Goal: Task Accomplishment & Management: Manage account settings

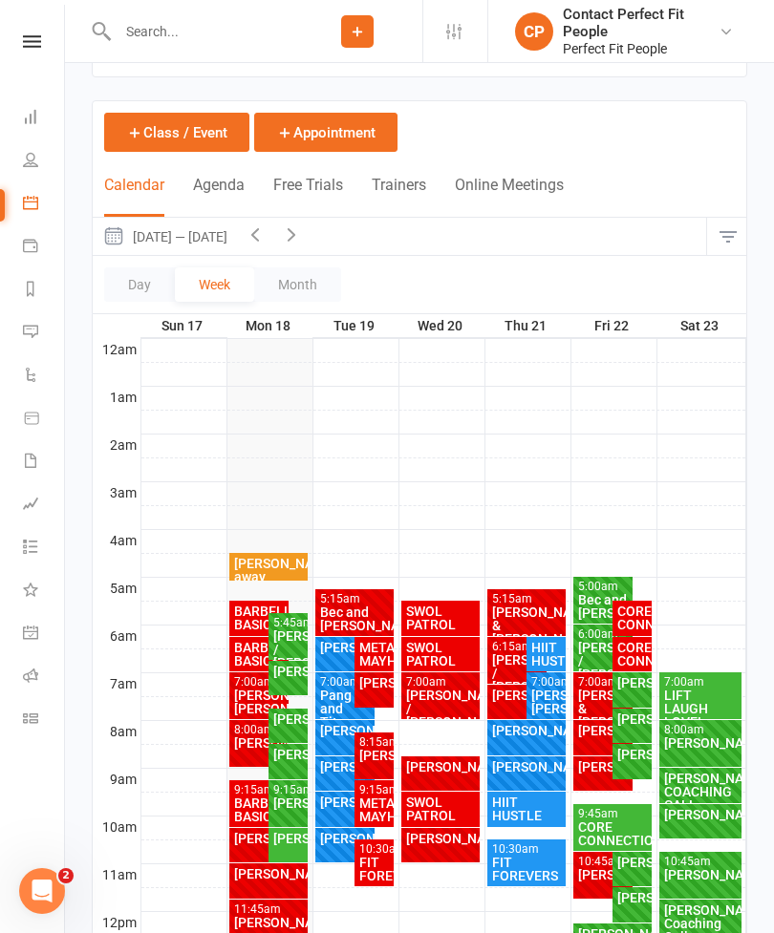
scroll to position [65, 0]
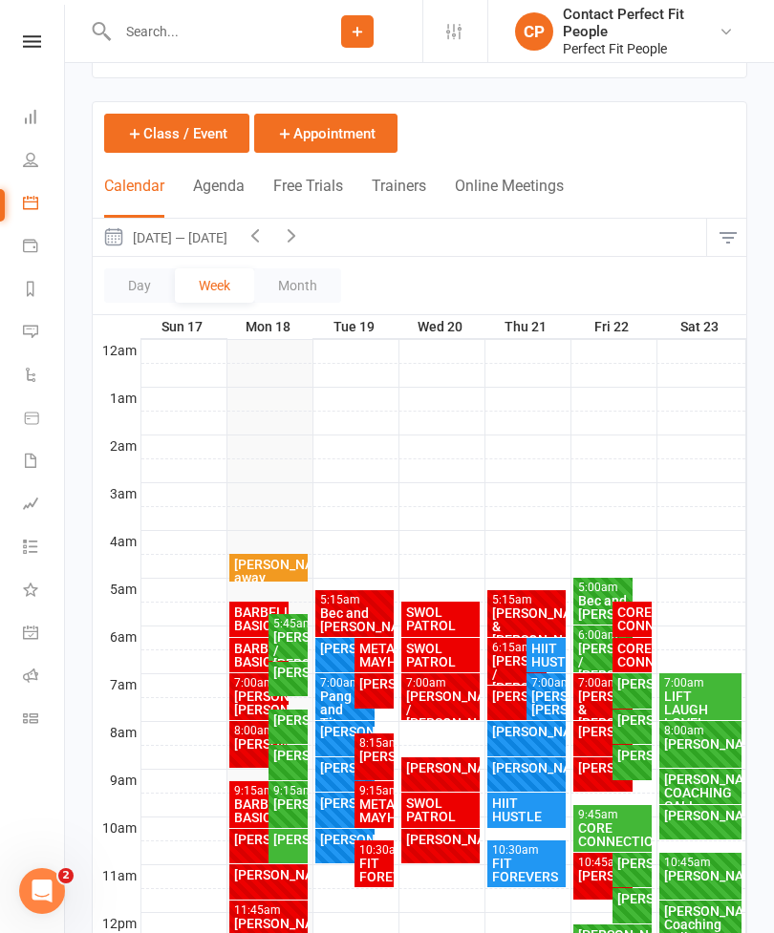
click at [252, 622] on div "BARBELL BASICS" at bounding box center [259, 619] width 53 height 27
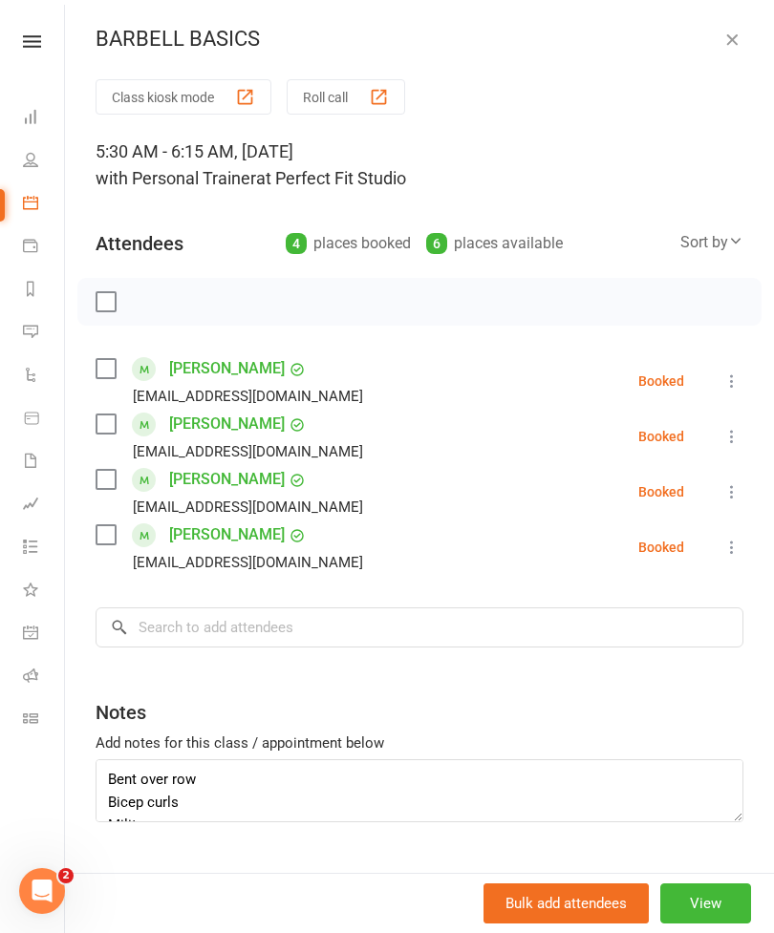
click at [108, 305] on label at bounding box center [105, 301] width 19 height 19
click at [152, 305] on icon "button" at bounding box center [148, 301] width 21 height 21
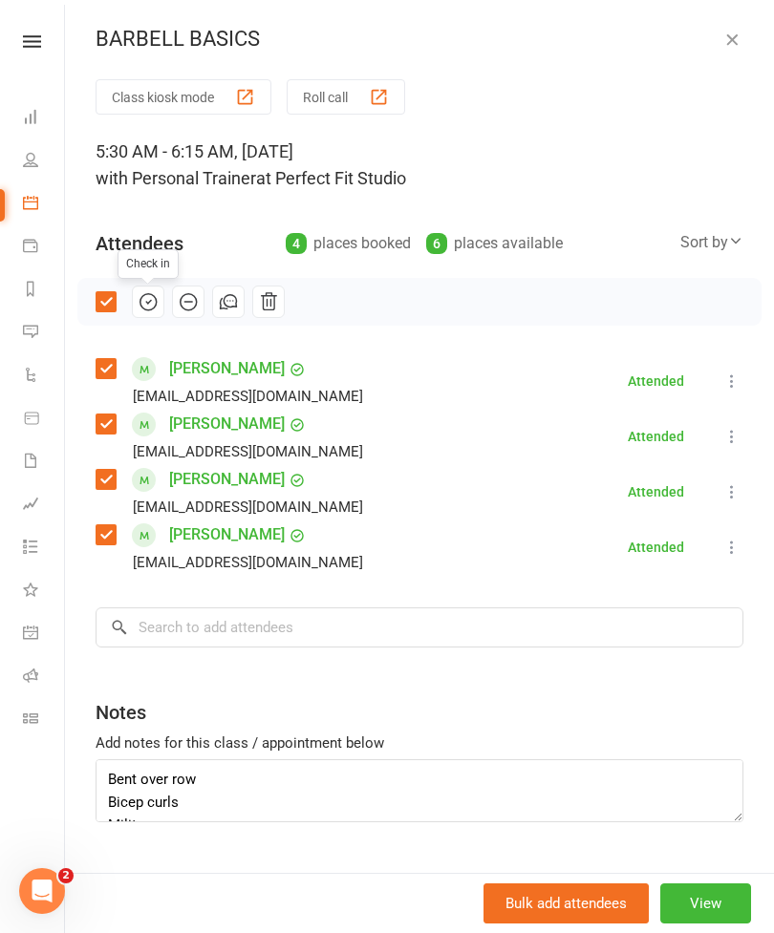
click at [734, 30] on icon "button" at bounding box center [731, 39] width 19 height 19
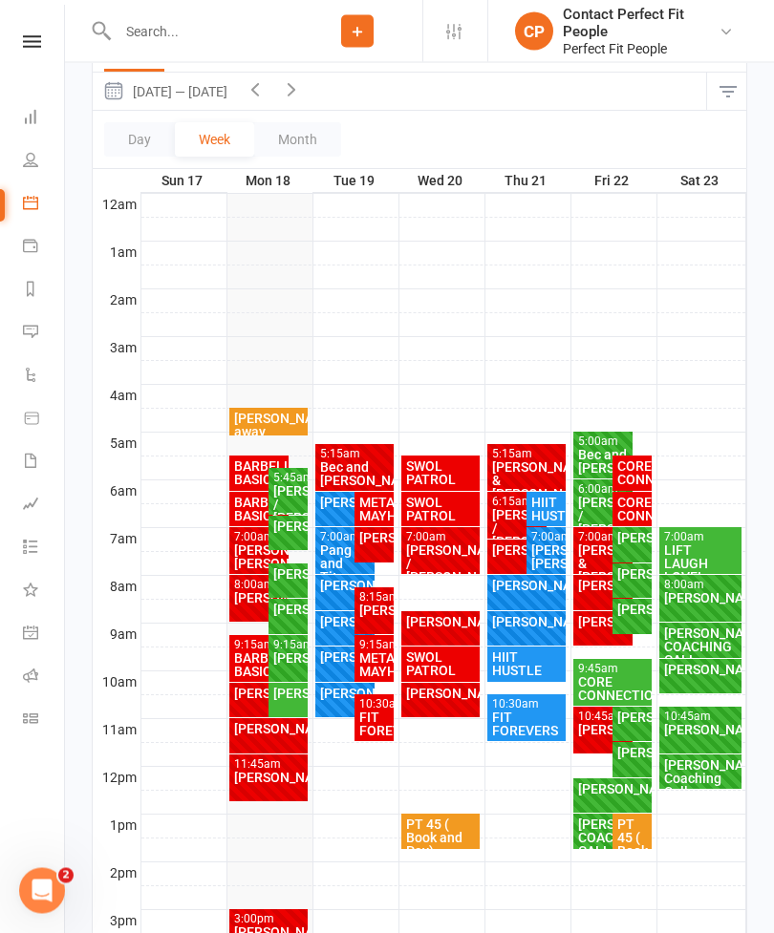
click at [236, 658] on div "BARBELL BASICS" at bounding box center [259, 666] width 53 height 27
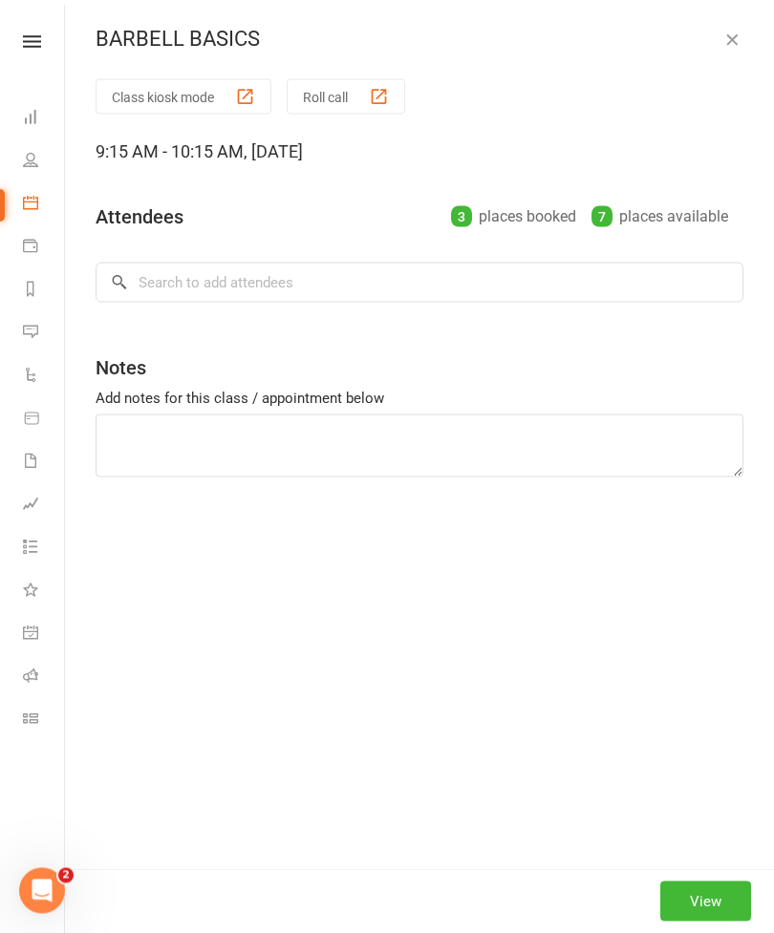
scroll to position [211, 0]
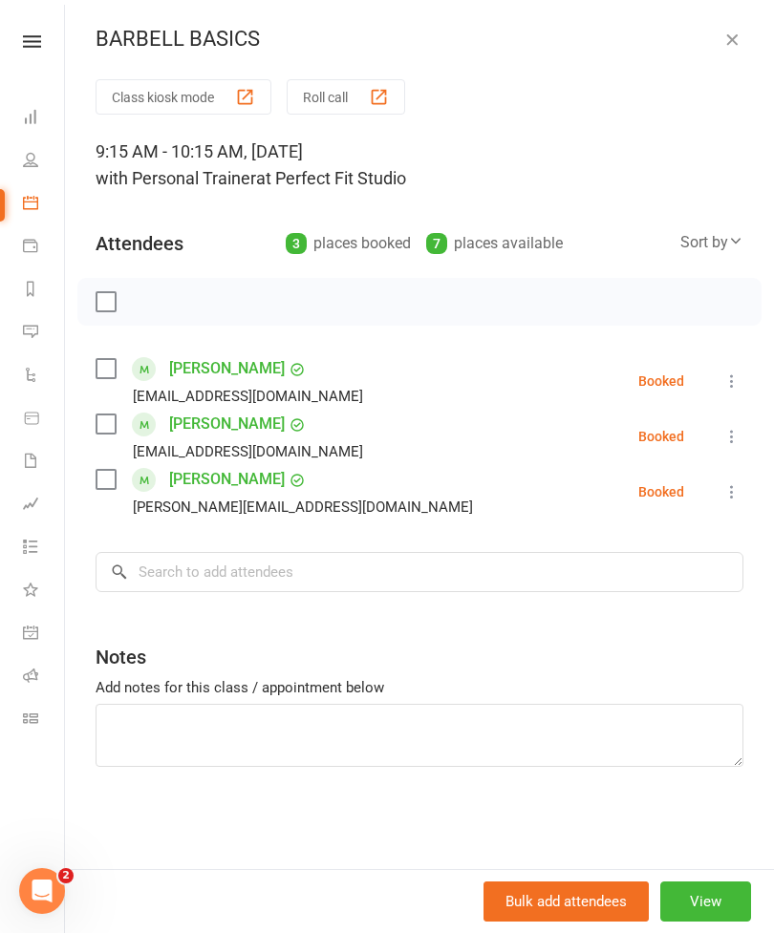
click at [739, 37] on icon "button" at bounding box center [731, 39] width 19 height 19
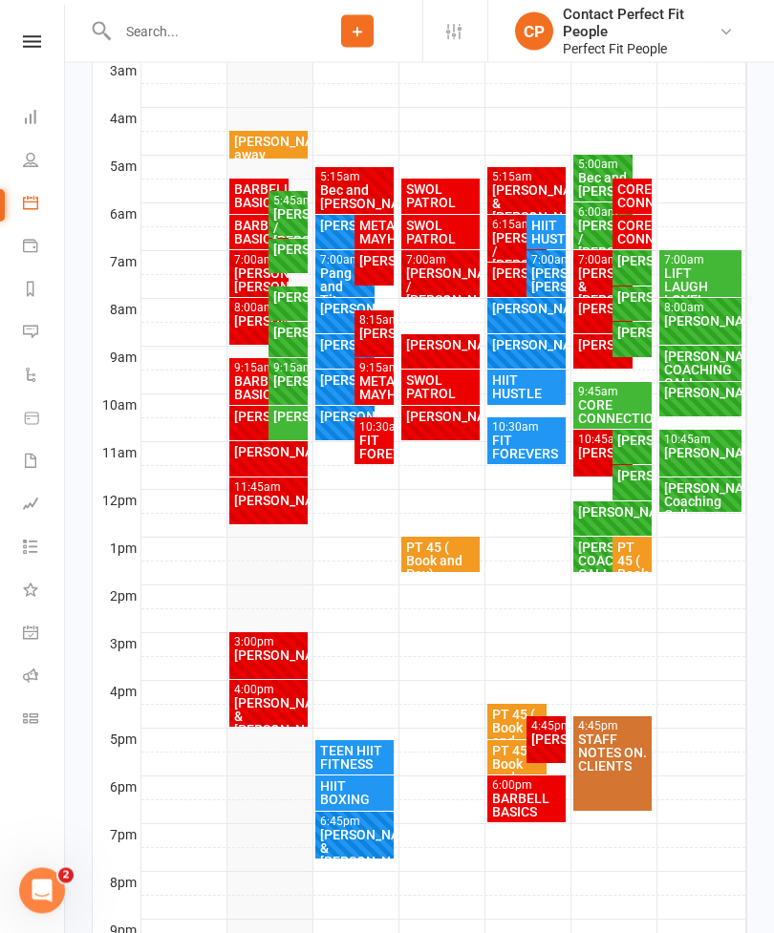
scroll to position [488, 0]
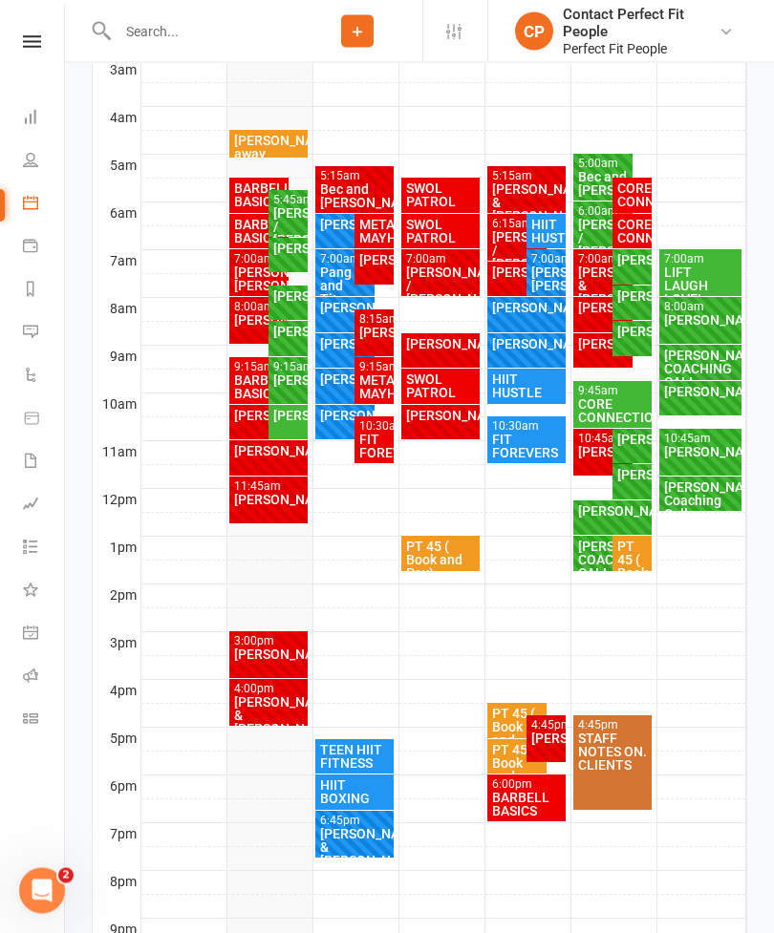
click at [242, 696] on div "[PERSON_NAME] & [PERSON_NAME]" at bounding box center [269, 716] width 72 height 40
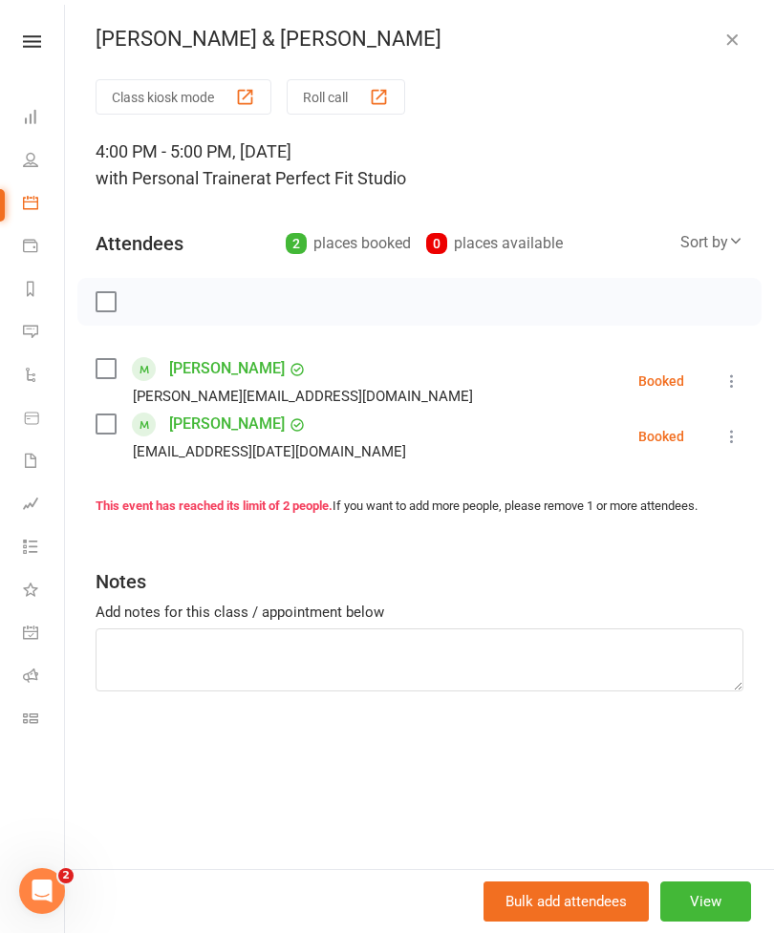
click at [739, 45] on icon "button" at bounding box center [731, 39] width 19 height 19
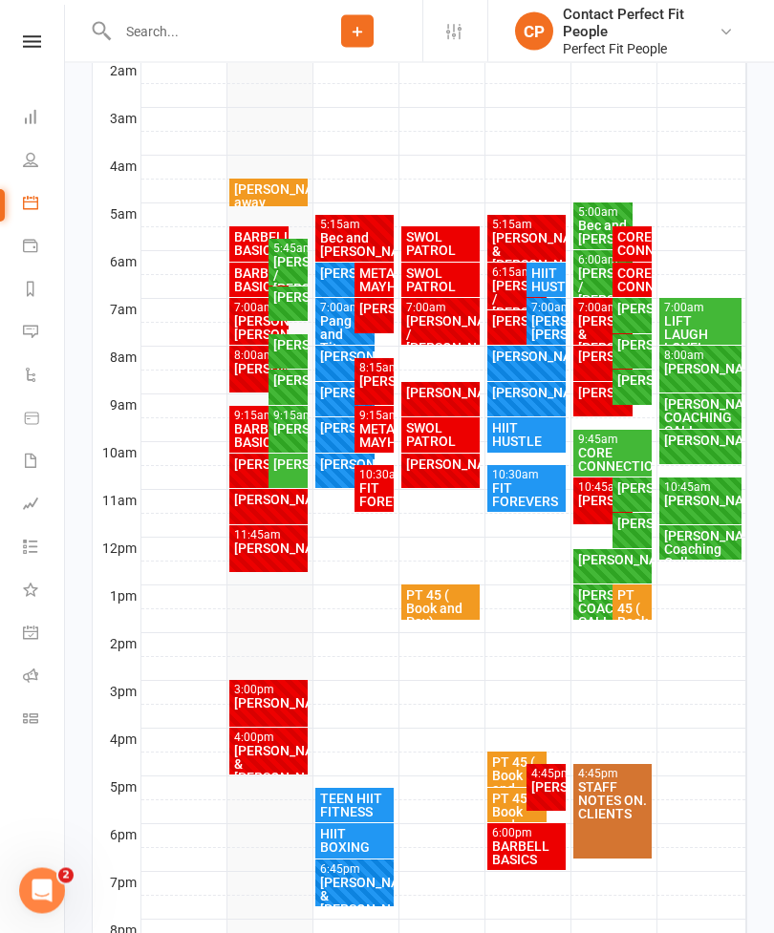
scroll to position [424, 0]
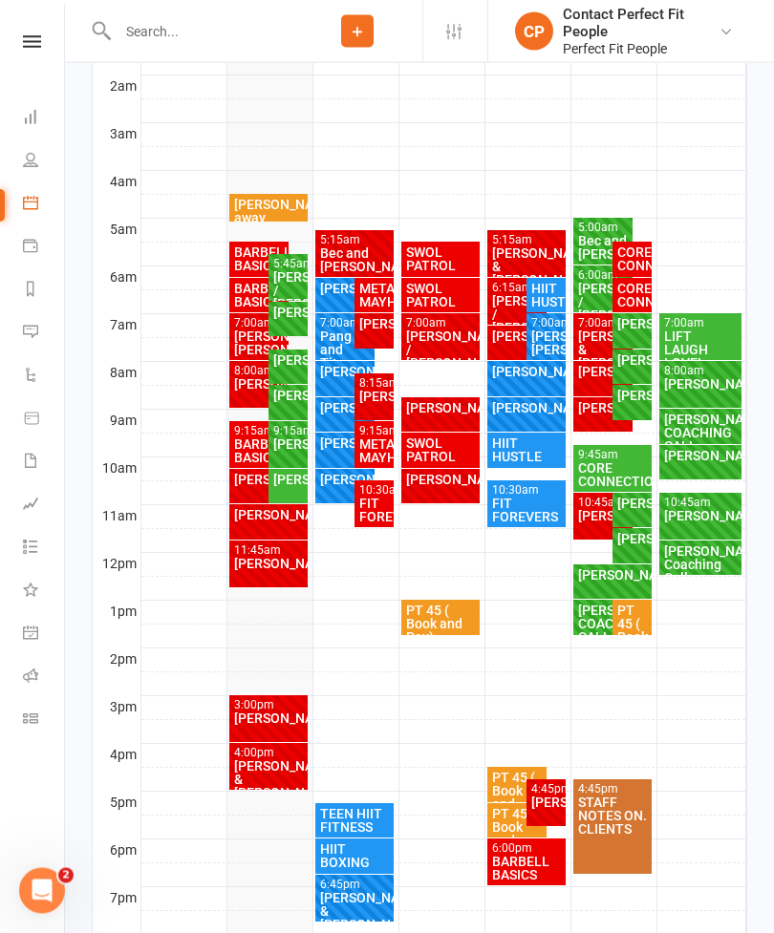
click at [373, 527] on div at bounding box center [443, 517] width 605 height 23
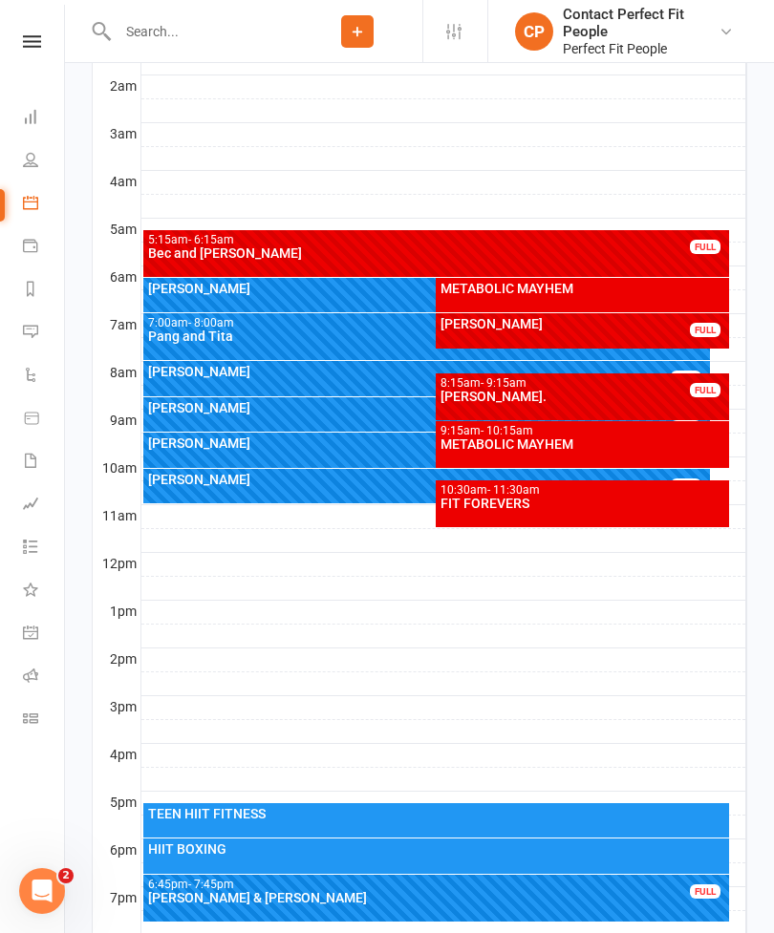
click at [639, 509] on div "FIT FOREVERS" at bounding box center [582, 503] width 286 height 13
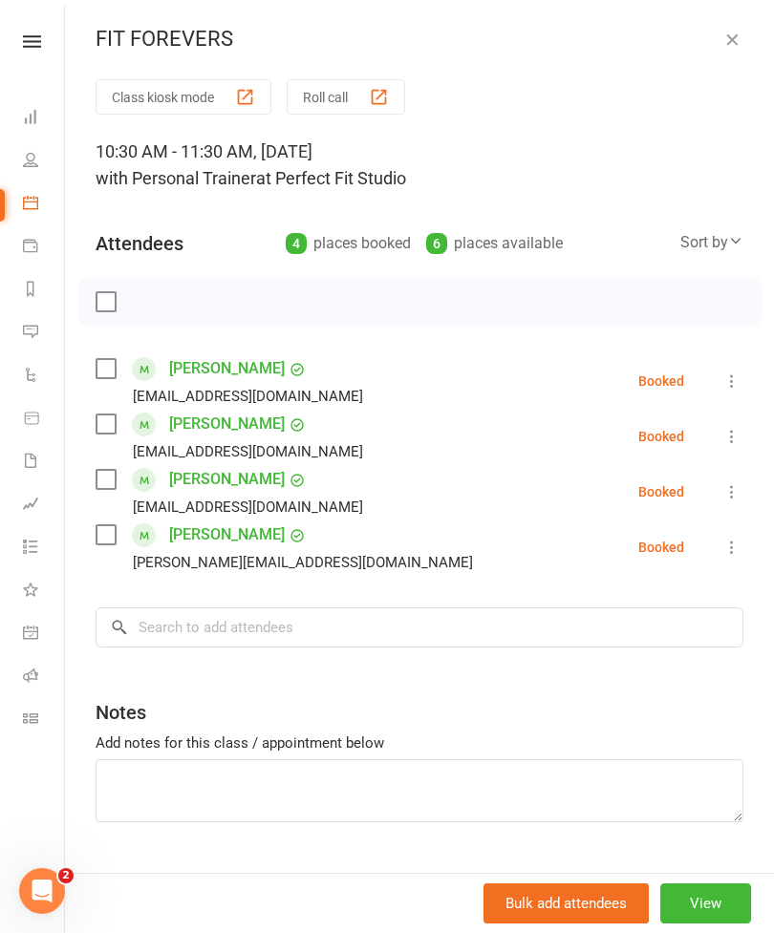
click at [739, 50] on button "button" at bounding box center [731, 39] width 23 height 23
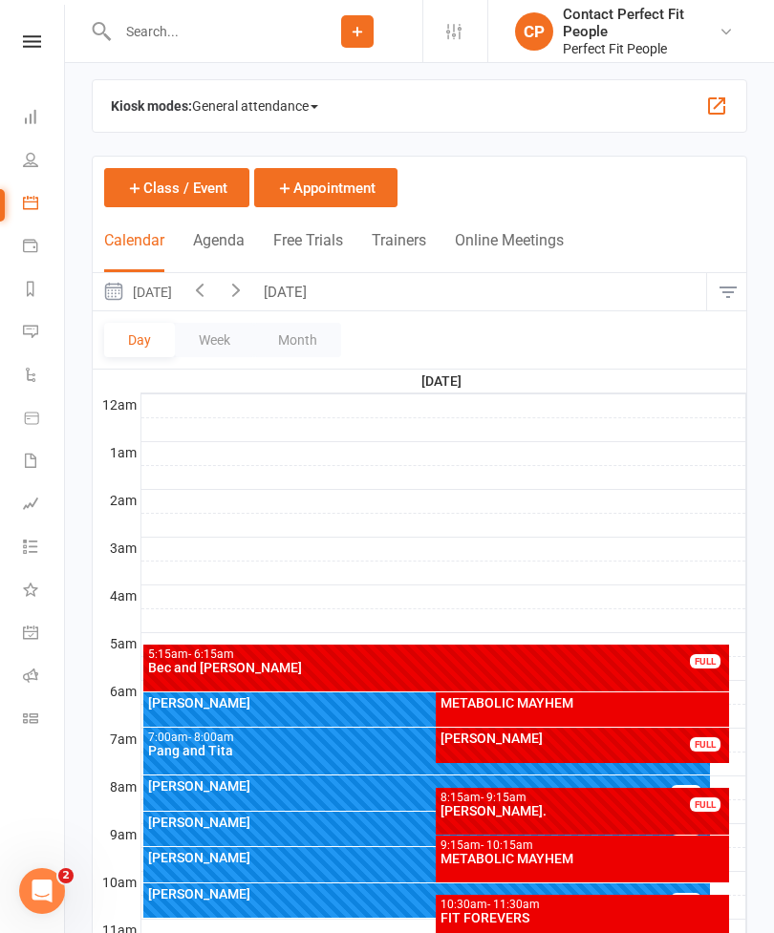
scroll to position [1, 0]
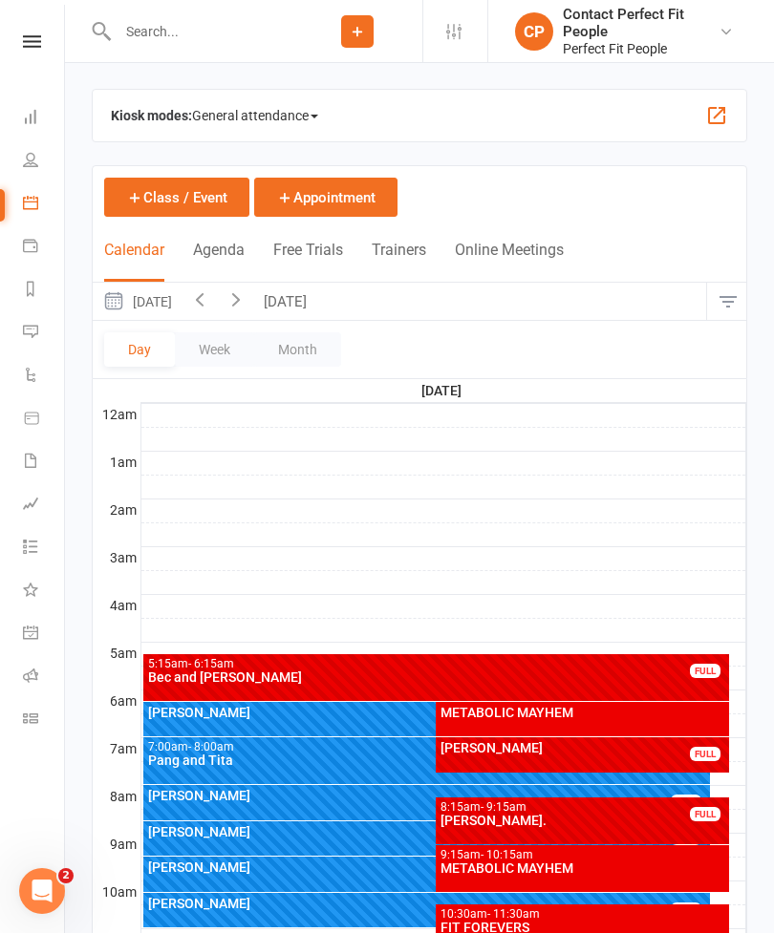
click at [234, 346] on button "Week" at bounding box center [214, 349] width 79 height 34
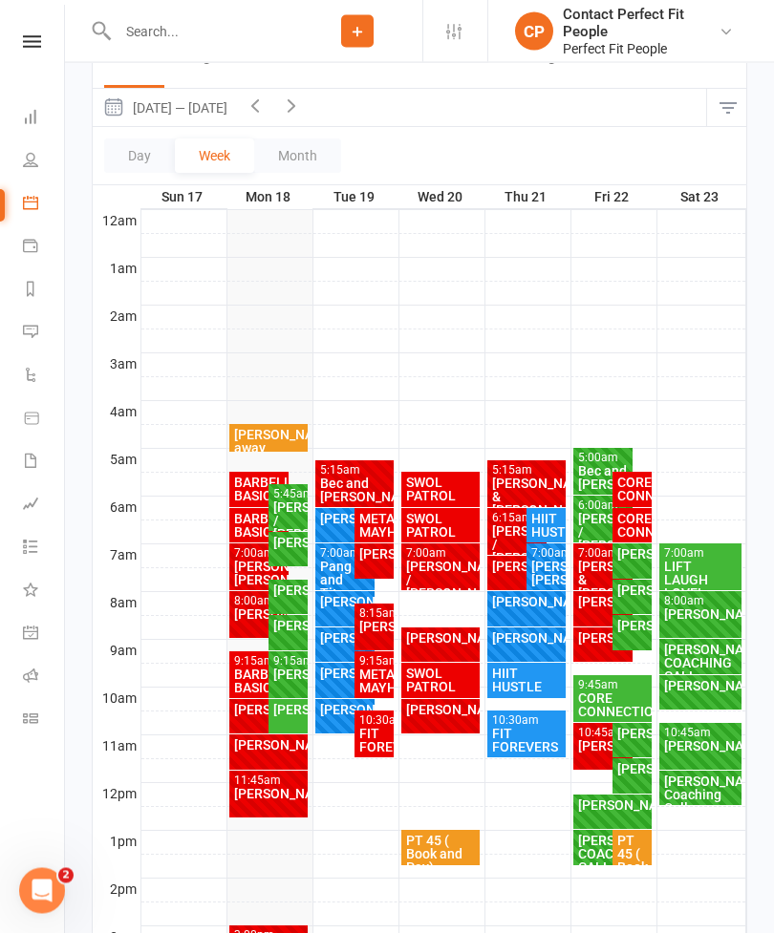
scroll to position [205, 0]
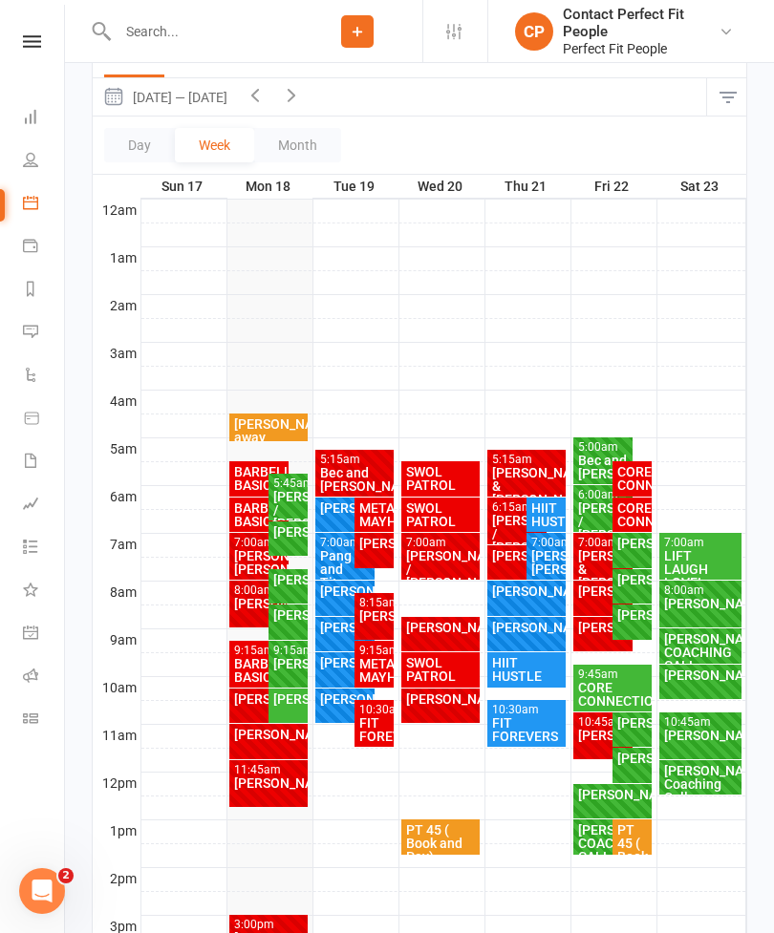
click at [250, 504] on div "BARBELL BASICS" at bounding box center [259, 515] width 53 height 27
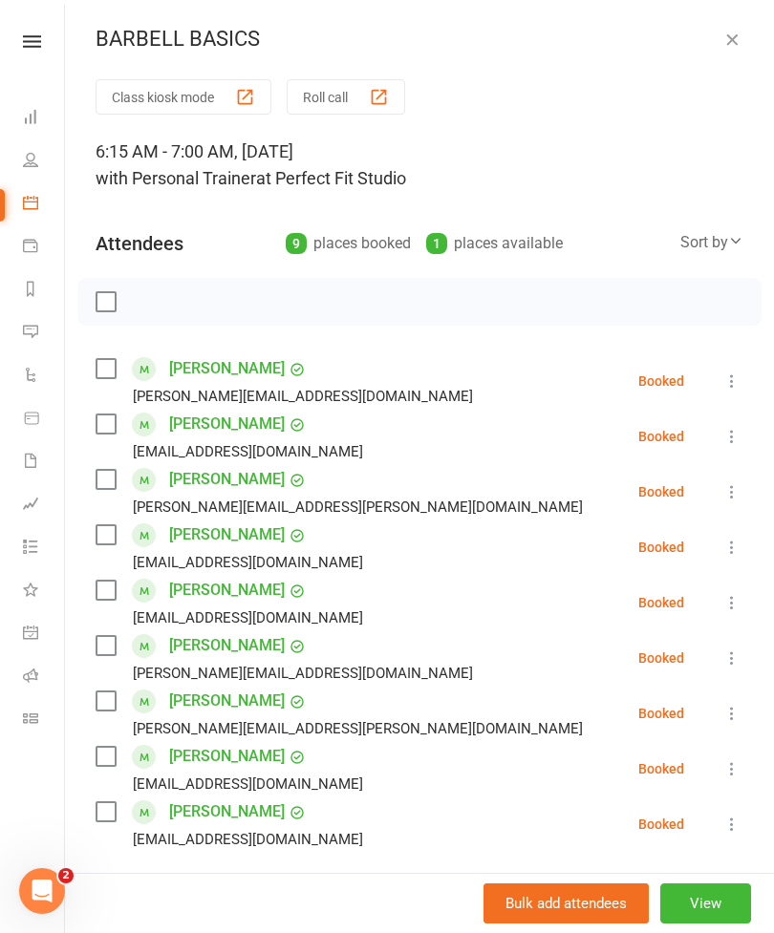
scroll to position [0, 0]
click at [728, 47] on icon "button" at bounding box center [731, 39] width 19 height 19
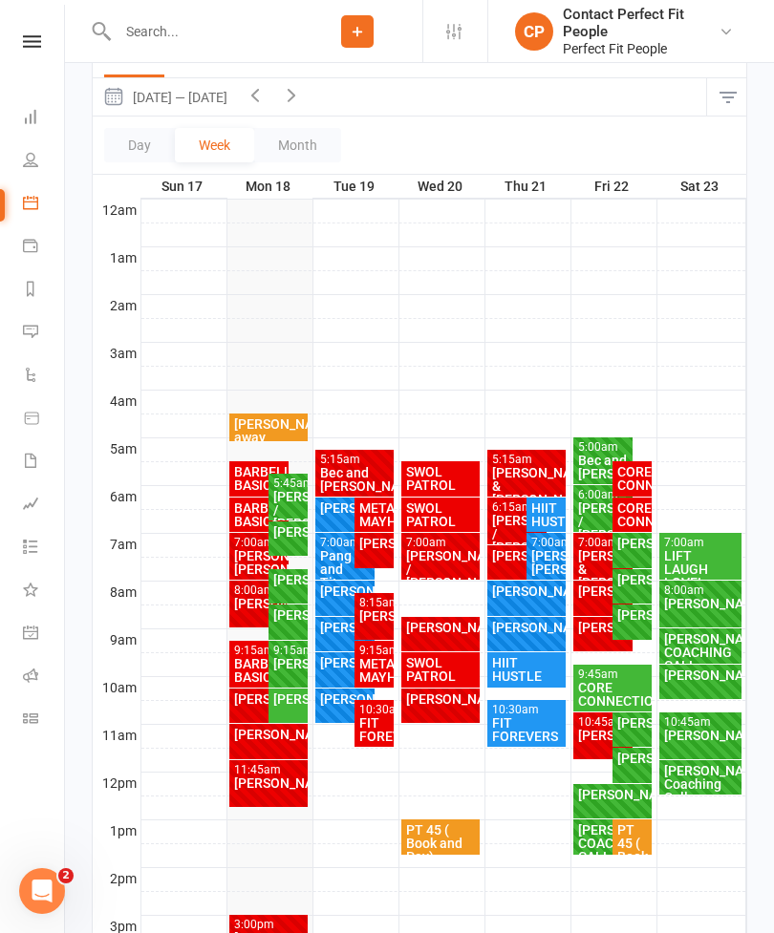
click at [257, 507] on div "BARBELL BASICS" at bounding box center [259, 515] width 53 height 27
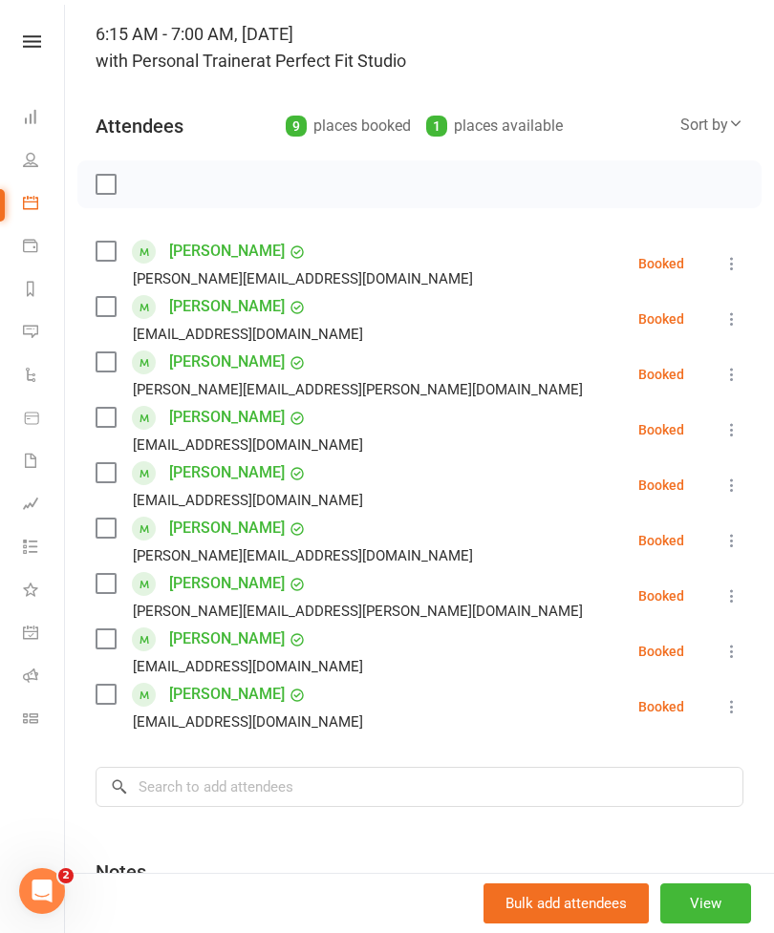
scroll to position [267, 0]
click at [109, 255] on label at bounding box center [105, 251] width 19 height 19
click at [108, 311] on label at bounding box center [105, 306] width 19 height 19
click at [108, 370] on label at bounding box center [105, 362] width 19 height 19
click at [114, 419] on label at bounding box center [105, 417] width 19 height 19
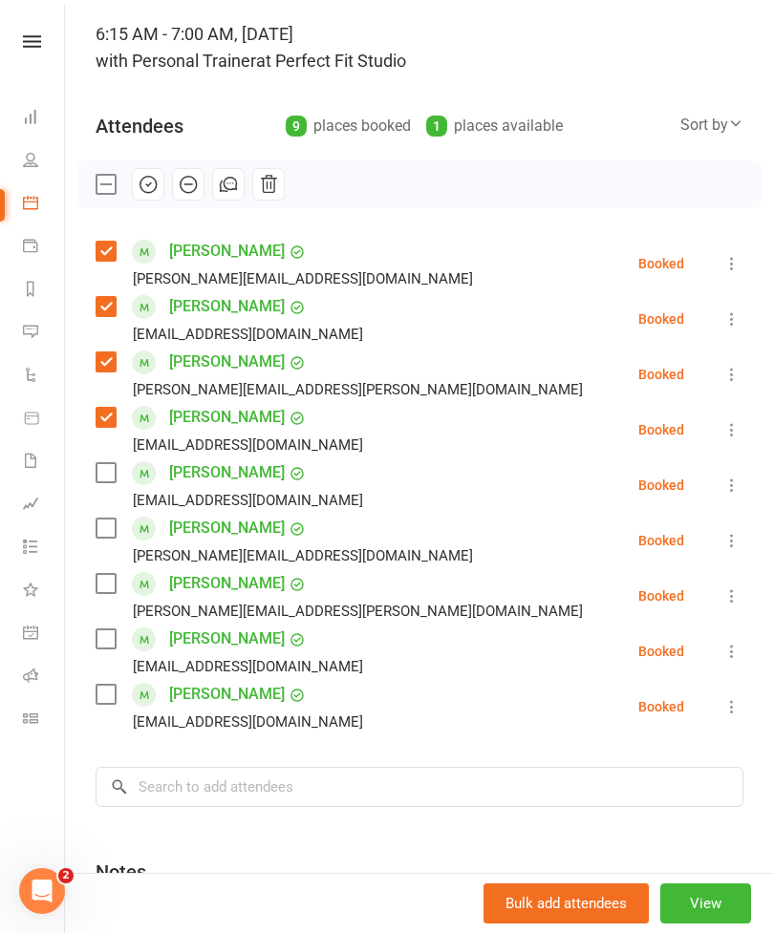
click at [97, 587] on label at bounding box center [105, 583] width 19 height 19
click at [104, 639] on label at bounding box center [105, 639] width 19 height 19
click at [96, 689] on label at bounding box center [105, 694] width 19 height 19
click at [150, 184] on icon "button" at bounding box center [149, 183] width 3 height 3
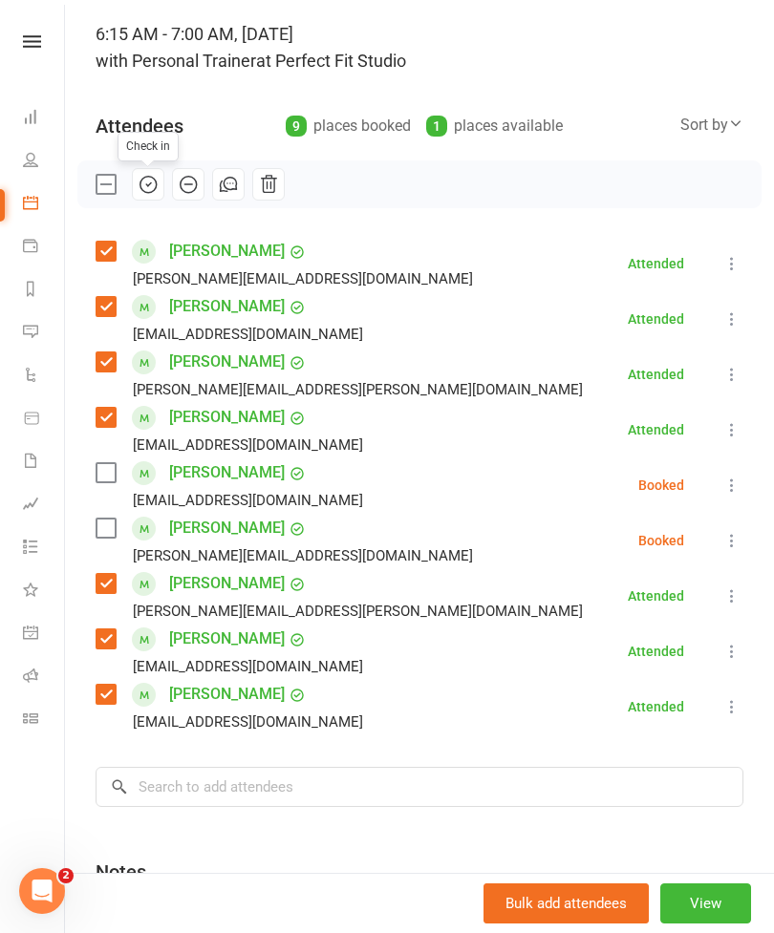
click at [734, 425] on icon at bounding box center [731, 429] width 19 height 19
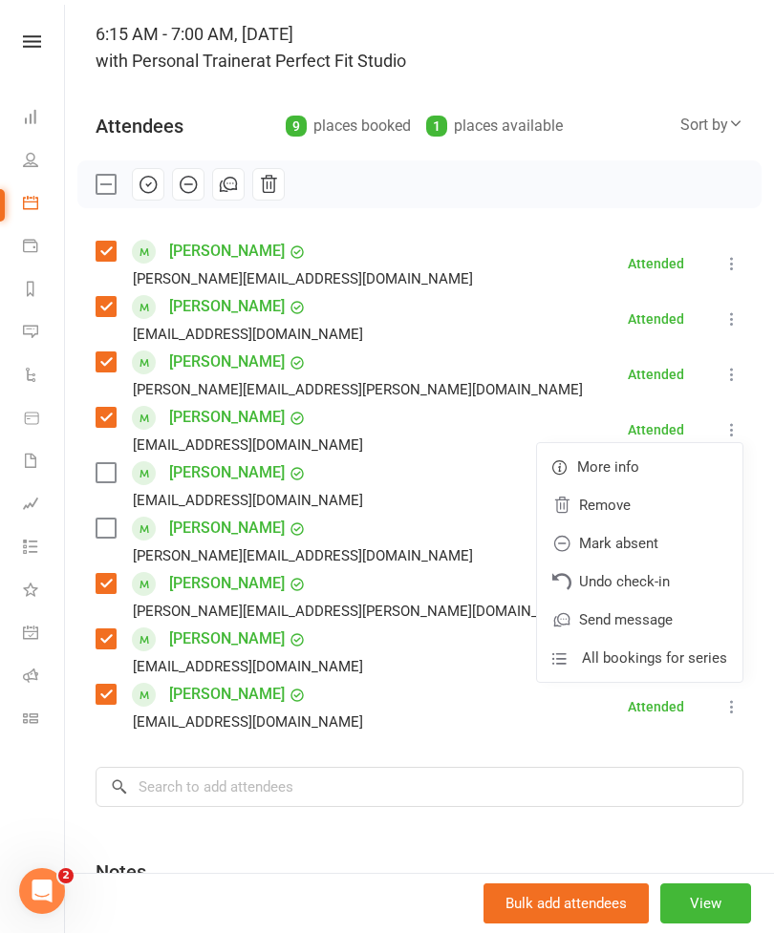
click at [150, 591] on span at bounding box center [144, 584] width 24 height 24
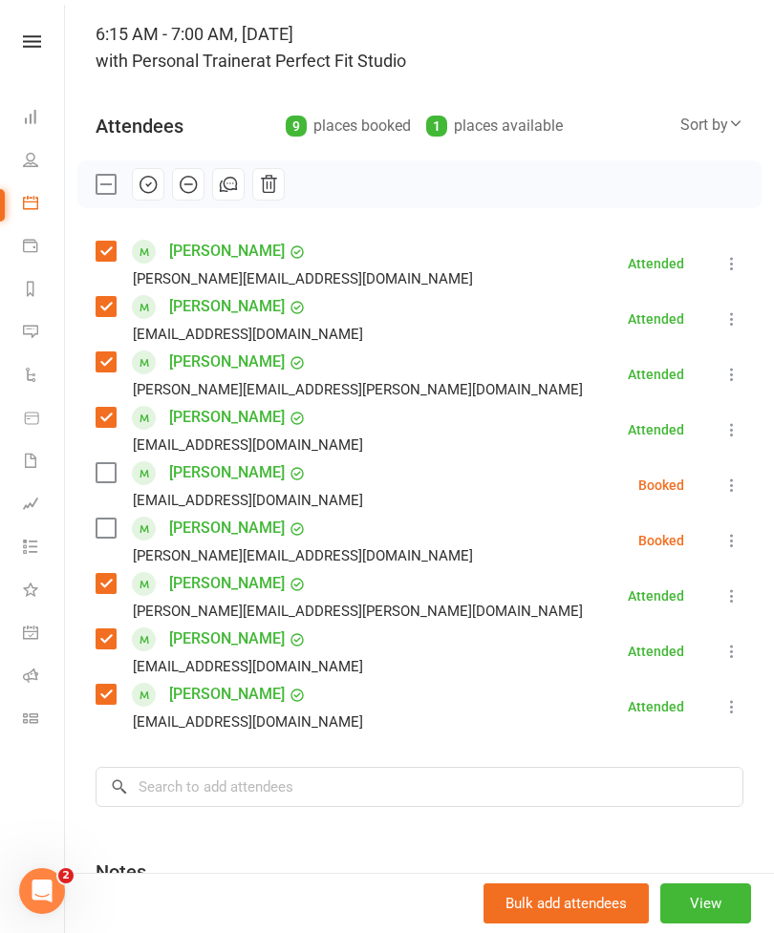
click at [735, 477] on icon at bounding box center [731, 485] width 19 height 19
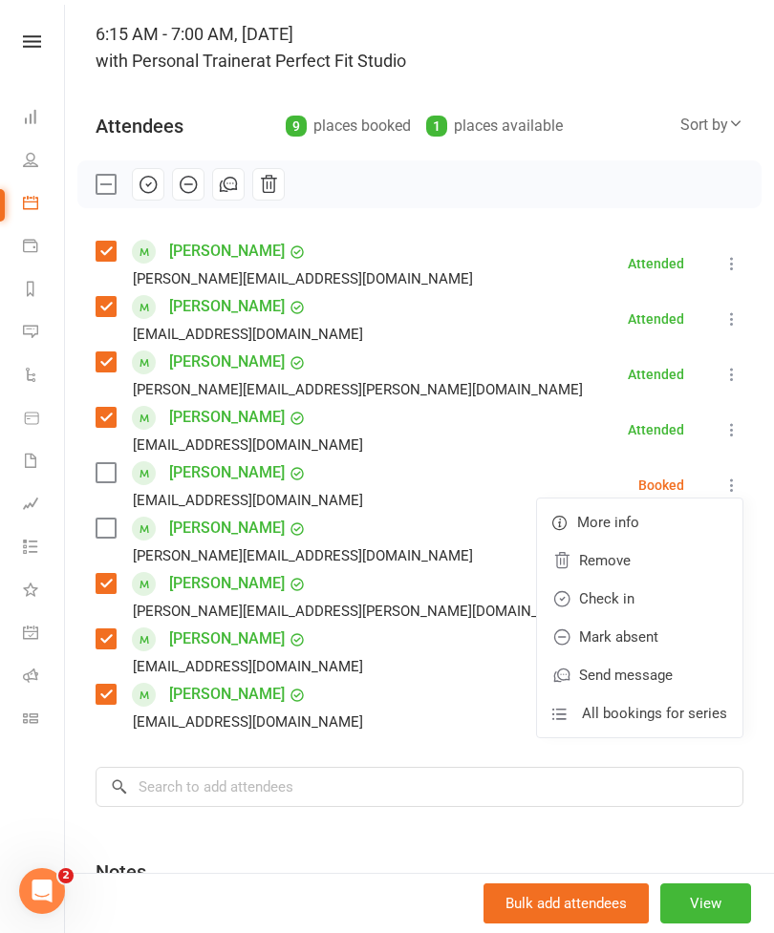
click at [661, 631] on link "Mark absent" at bounding box center [639, 637] width 205 height 38
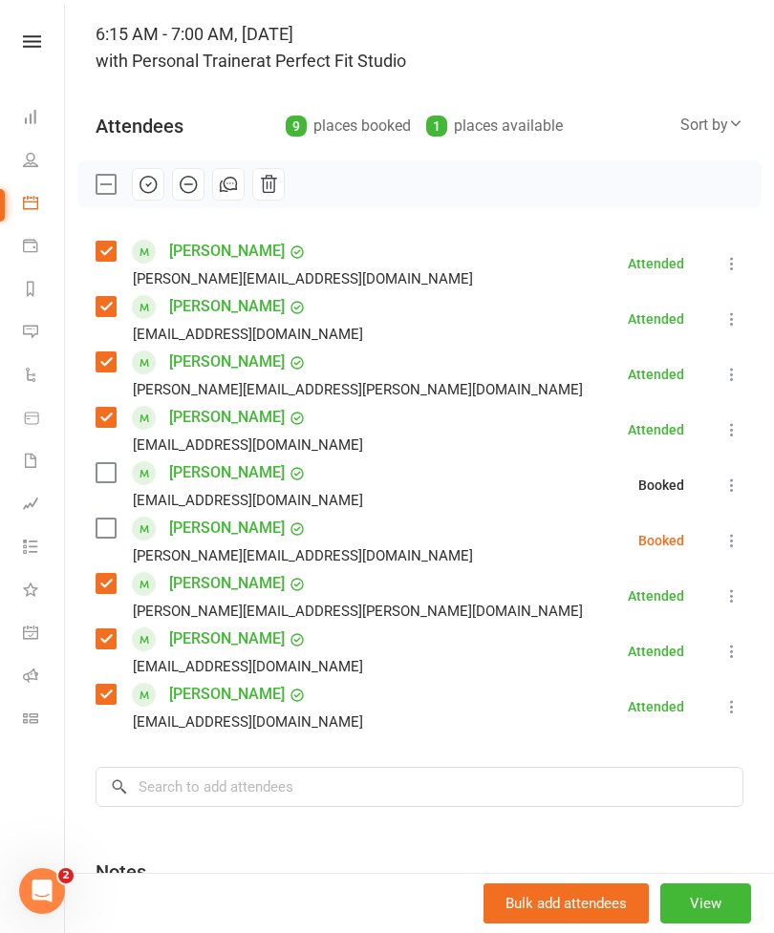
click at [731, 542] on icon at bounding box center [731, 540] width 19 height 19
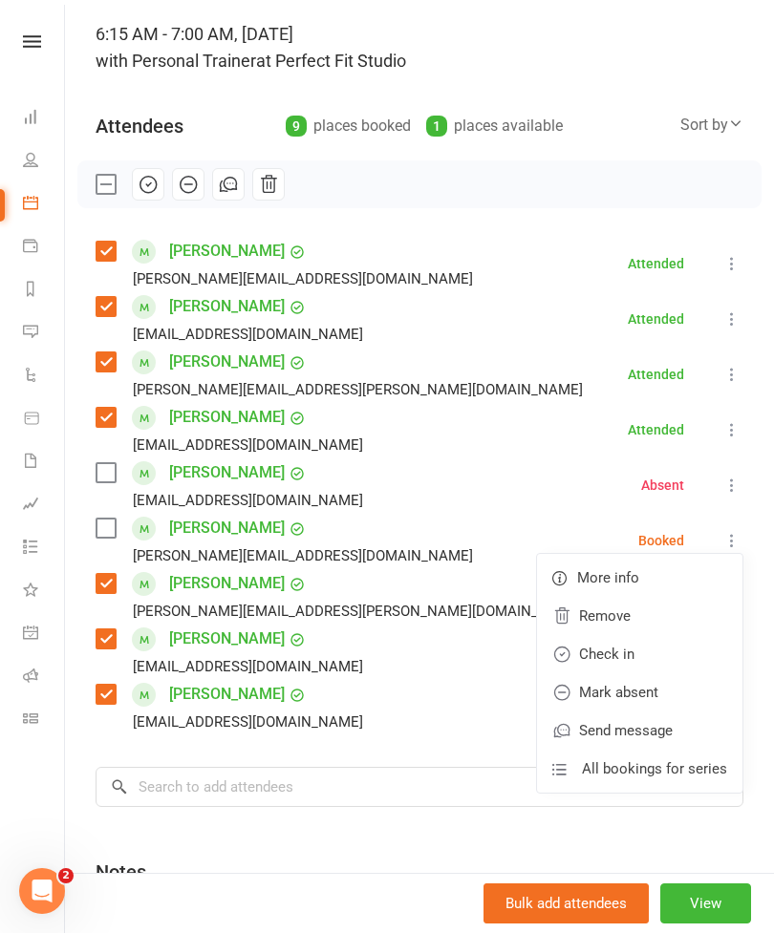
click at [668, 690] on link "Mark absent" at bounding box center [639, 693] width 205 height 38
